Goal: Navigation & Orientation: Go to known website

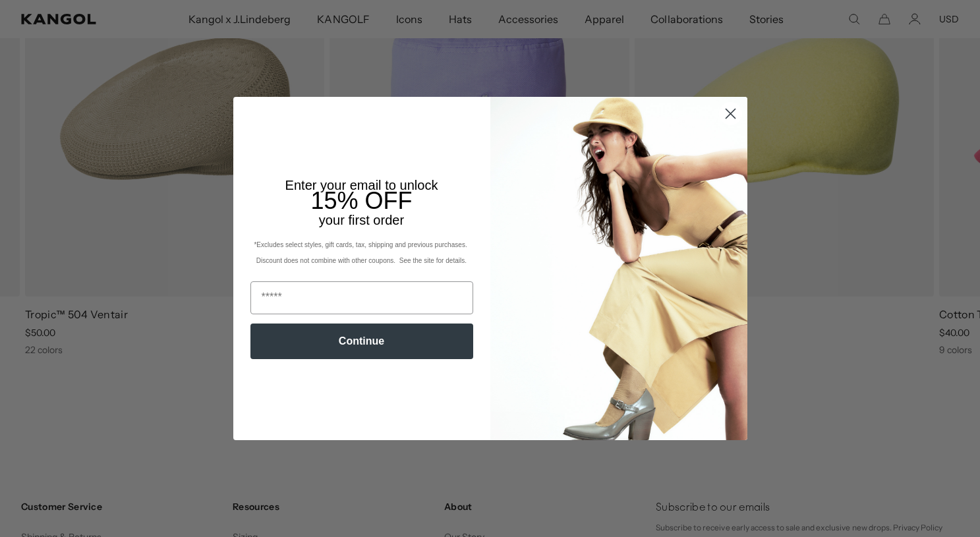
scroll to position [0, 271]
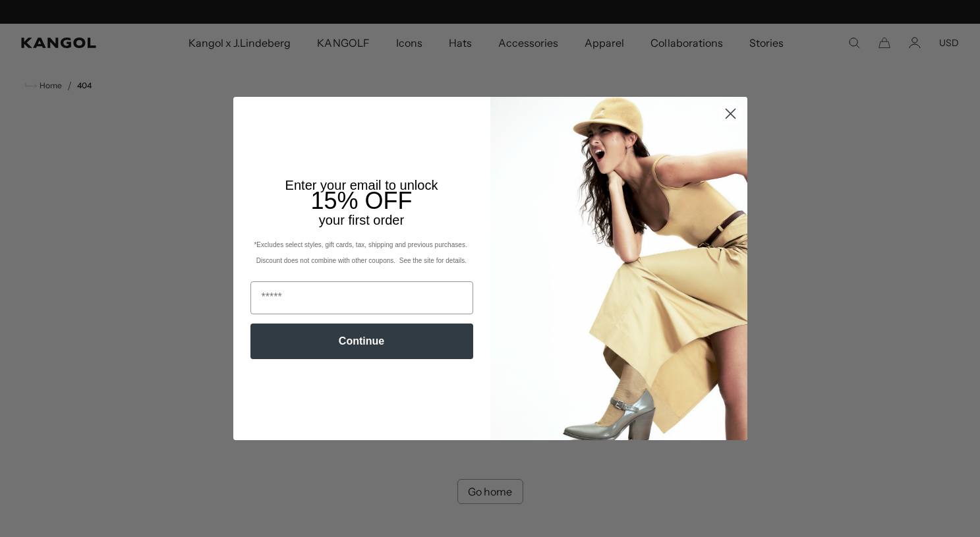
scroll to position [0, 271]
